Goal: Check status: Check status

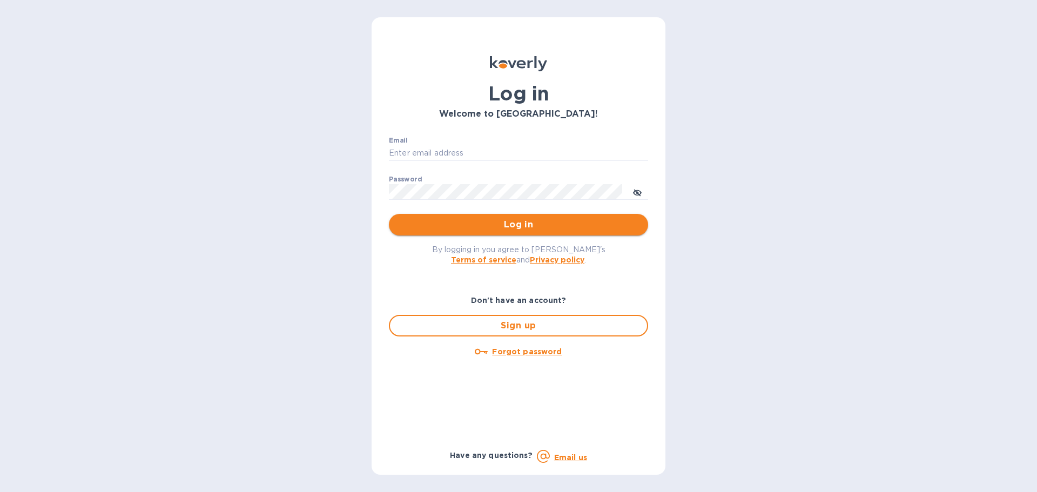
type input "[PERSON_NAME][EMAIL_ADDRESS][PERSON_NAME][DOMAIN_NAME]"
click at [524, 222] on span "Log in" at bounding box center [518, 224] width 242 height 13
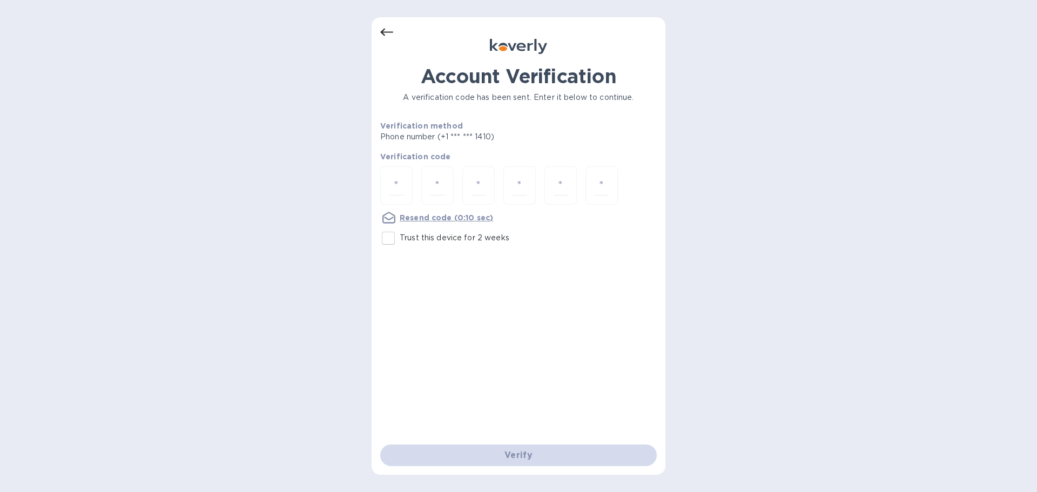
click at [390, 237] on input "Trust this device for 2 weeks" at bounding box center [388, 238] width 23 height 23
checkbox input "true"
click at [395, 180] on input "number" at bounding box center [396, 186] width 14 height 20
type input "8"
type input "7"
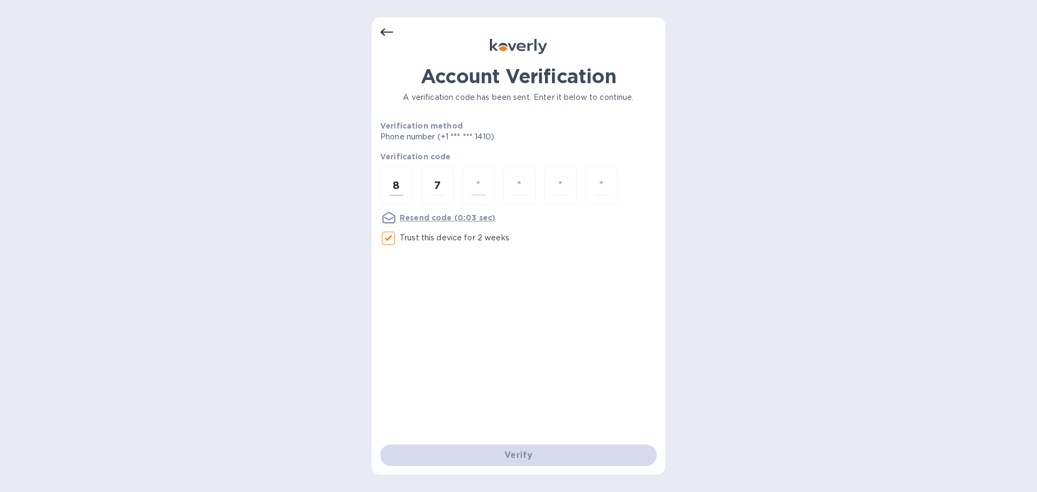
type input "2"
type input "6"
type input "7"
type input "0"
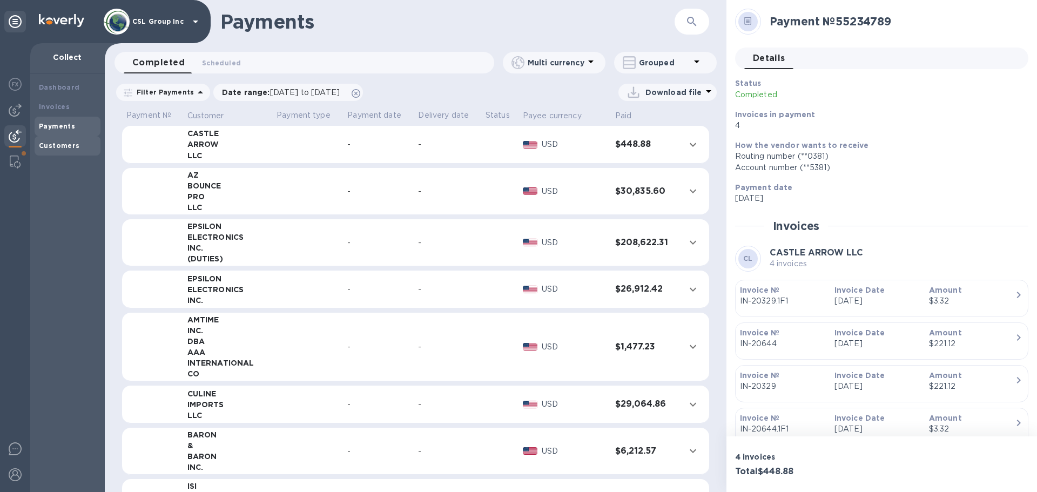
click at [68, 140] on div "Customers" at bounding box center [67, 145] width 57 height 11
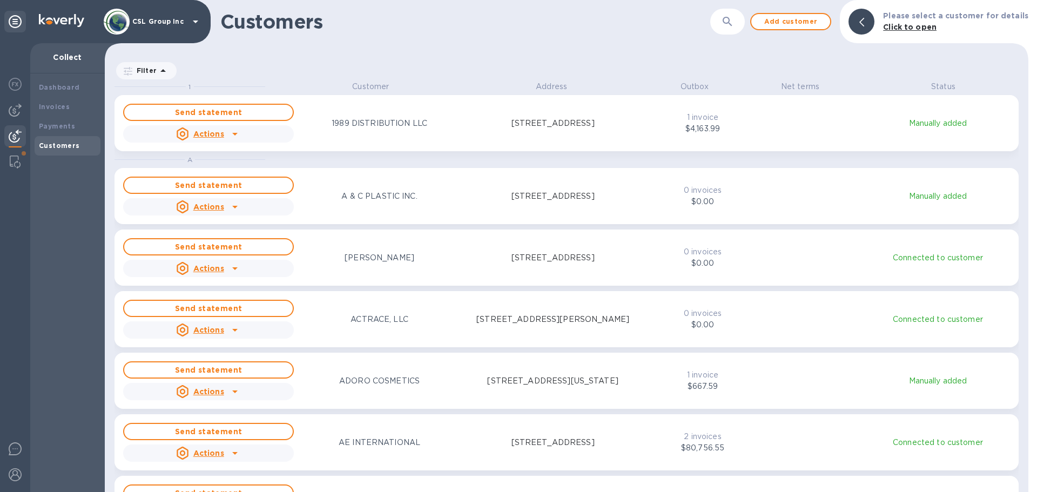
scroll to position [403, 919]
click at [63, 125] on b "Payments" at bounding box center [57, 126] width 36 height 8
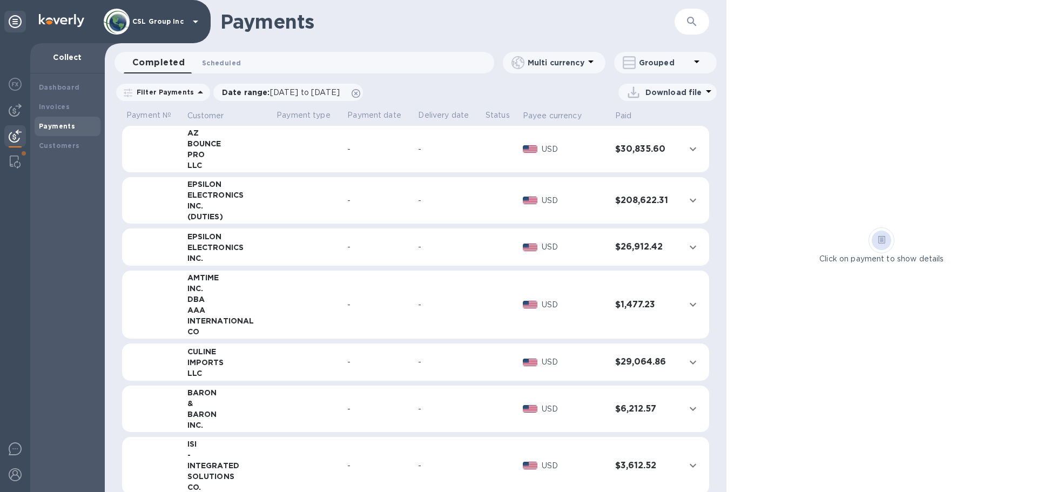
click at [225, 63] on span "Scheduled 0" at bounding box center [221, 62] width 39 height 11
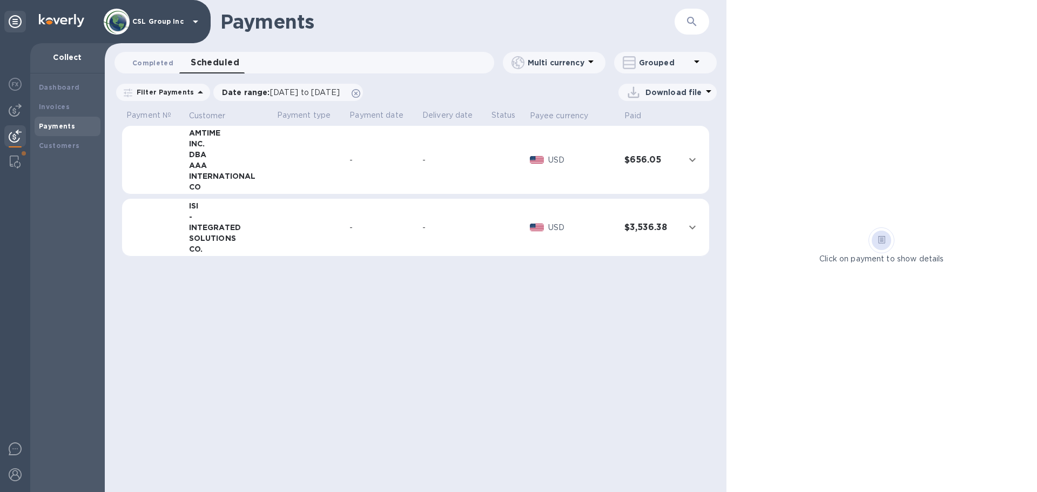
click at [171, 61] on button "Completed 0" at bounding box center [153, 63] width 58 height 22
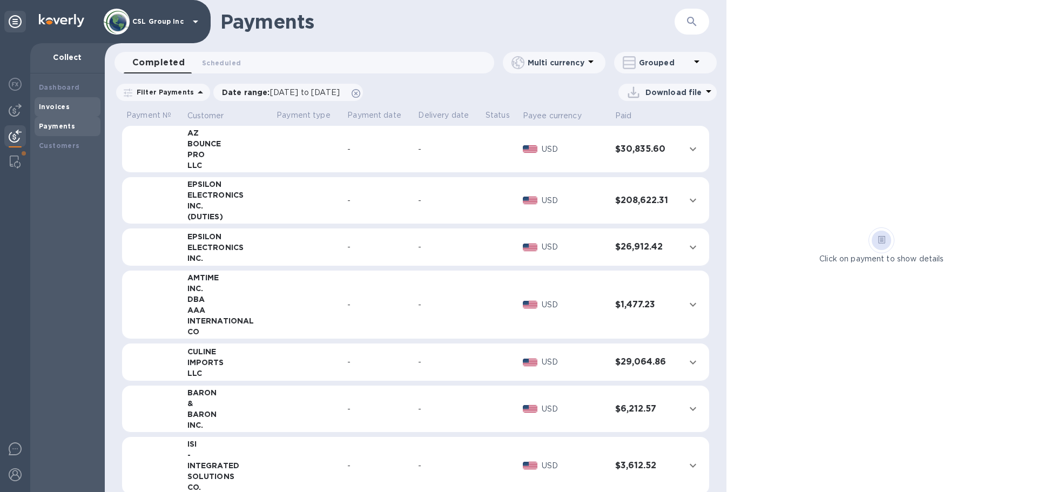
click at [64, 115] on div "Invoices" at bounding box center [68, 106] width 66 height 19
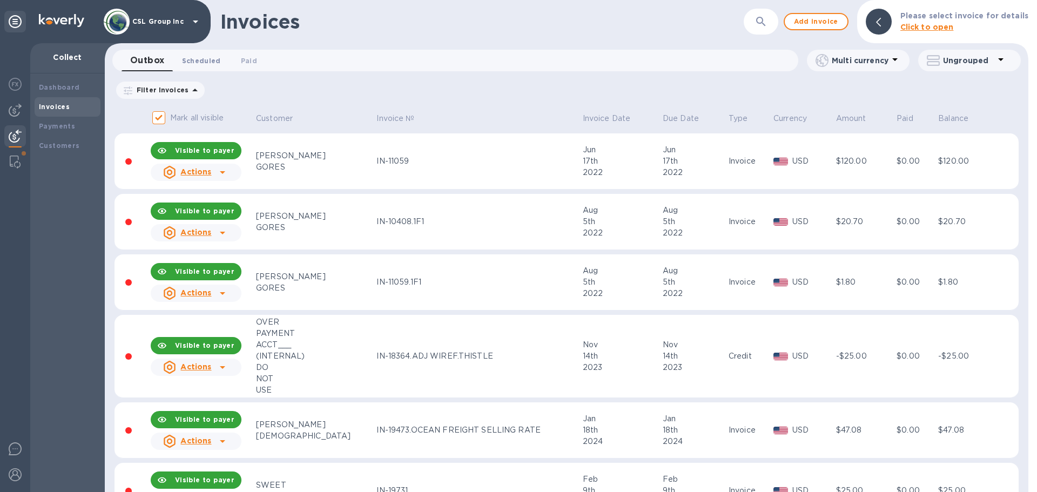
click at [207, 63] on span "Scheduled 0" at bounding box center [201, 60] width 39 height 11
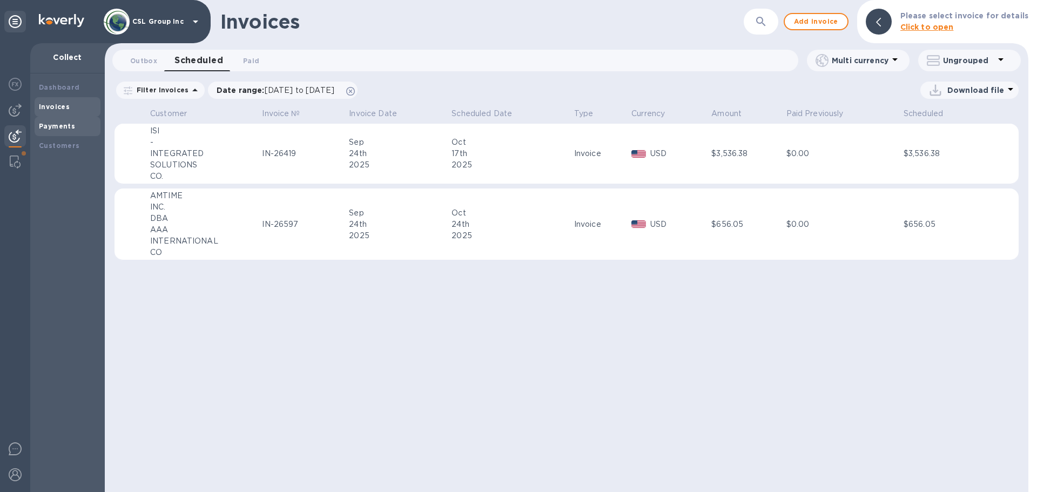
click at [59, 129] on b "Payments" at bounding box center [57, 126] width 36 height 8
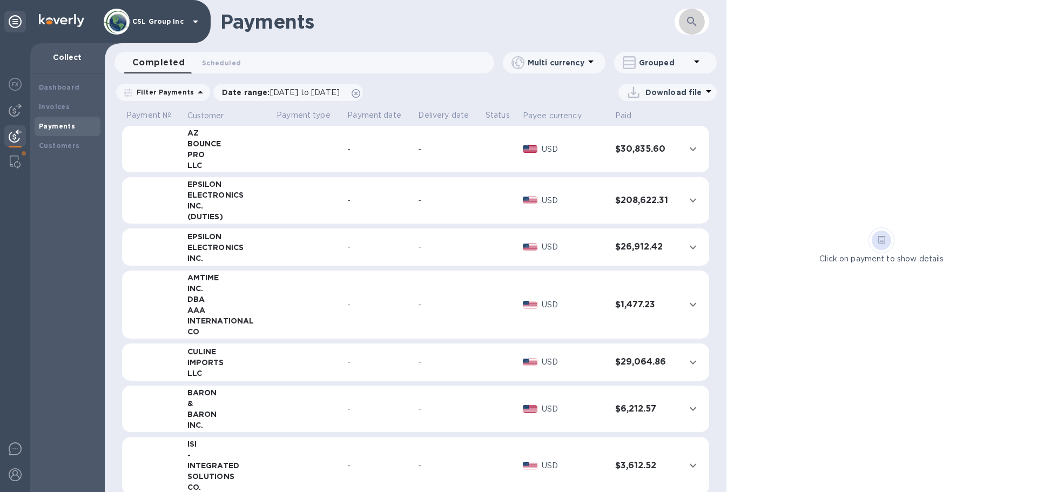
click at [693, 21] on icon "button" at bounding box center [691, 21] width 9 height 9
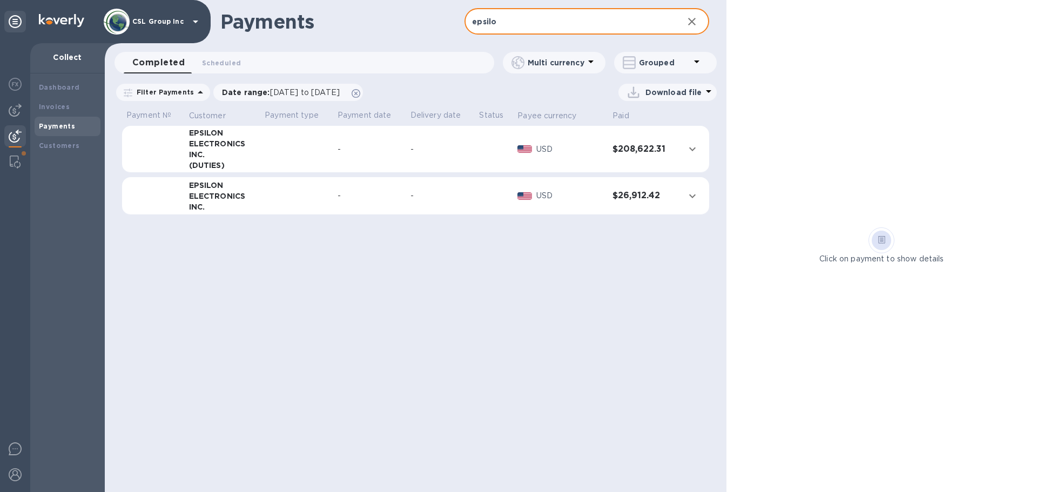
type input "epsilo"
drag, startPoint x: 435, startPoint y: 249, endPoint x: 435, endPoint y: 264, distance: 14.6
click at [435, 249] on div "Payments epsilo ​ Completed 0 Scheduled 0 Multi currency Grouped Filter Payment…" at bounding box center [416, 246] width 622 height 492
click at [483, 151] on td at bounding box center [494, 149] width 38 height 47
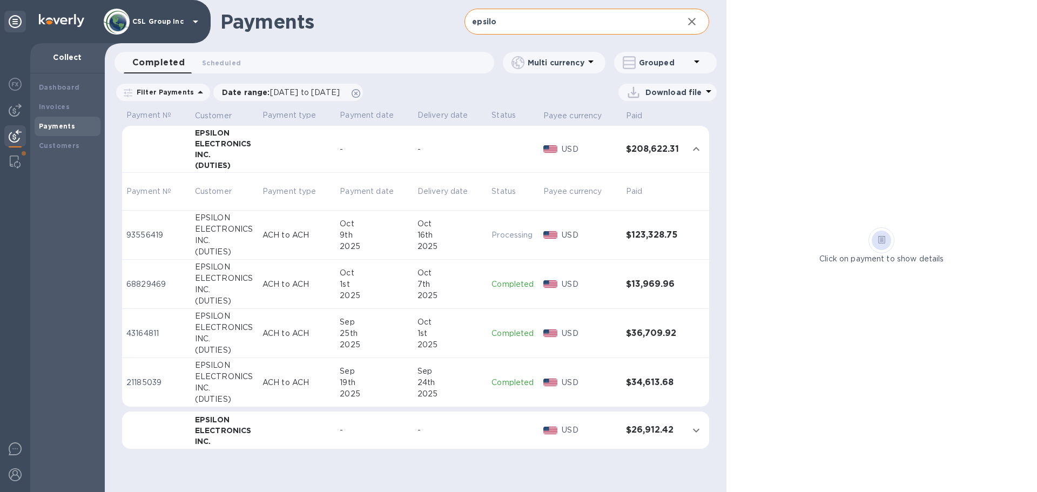
click at [356, 241] on div "2025" at bounding box center [374, 246] width 69 height 11
